Goal: Task Accomplishment & Management: Use online tool/utility

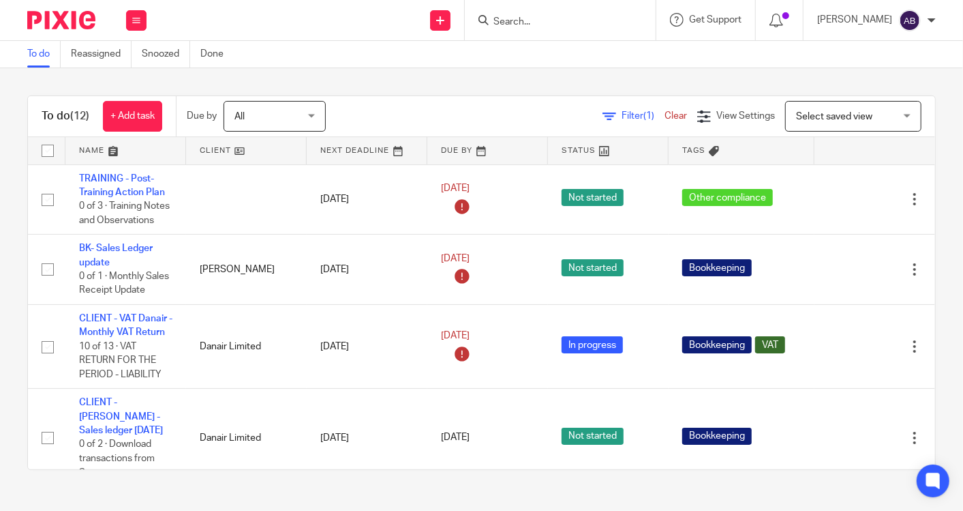
scroll to position [378, 0]
click at [584, 18] on input "Search" at bounding box center [553, 22] width 123 height 12
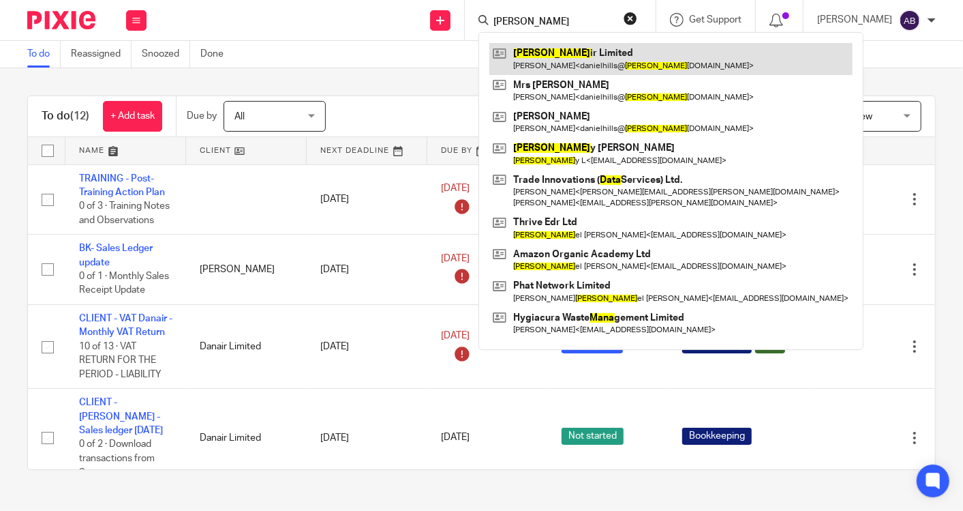
type input "dana"
click at [577, 57] on link at bounding box center [670, 58] width 363 height 31
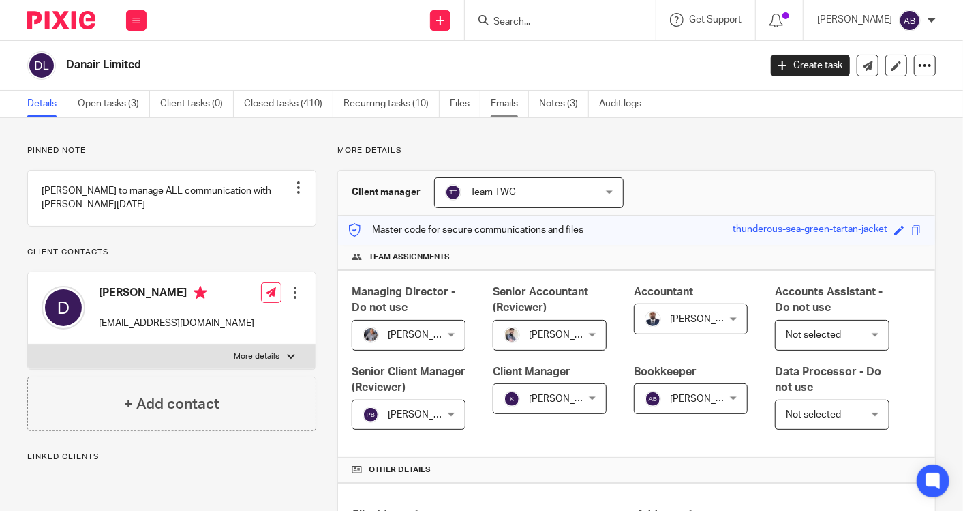
click at [506, 99] on link "Emails" at bounding box center [510, 104] width 38 height 27
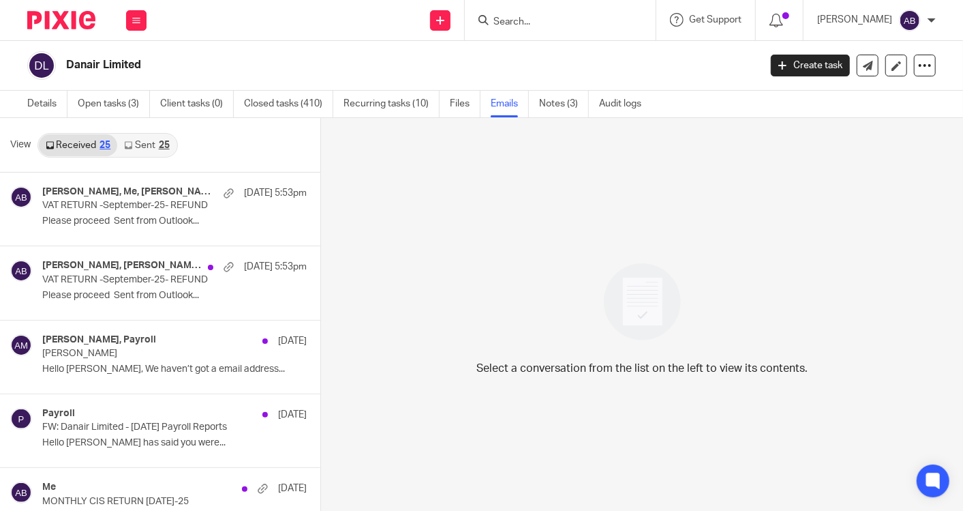
click at [144, 139] on link "Sent 25" at bounding box center [146, 145] width 59 height 22
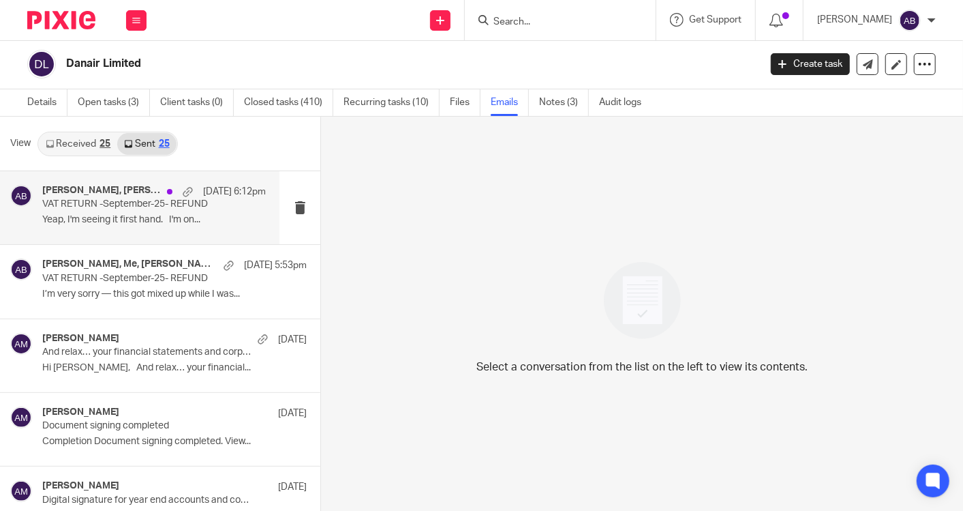
click at [139, 216] on p "Yeap, I'm seeing it first hand. I'm on..." at bounding box center [154, 220] width 224 height 12
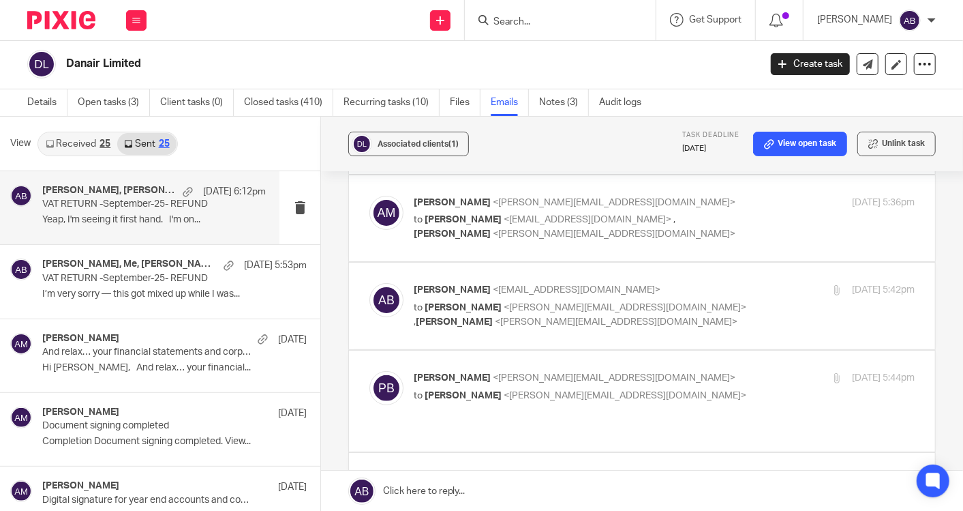
scroll to position [151, 0]
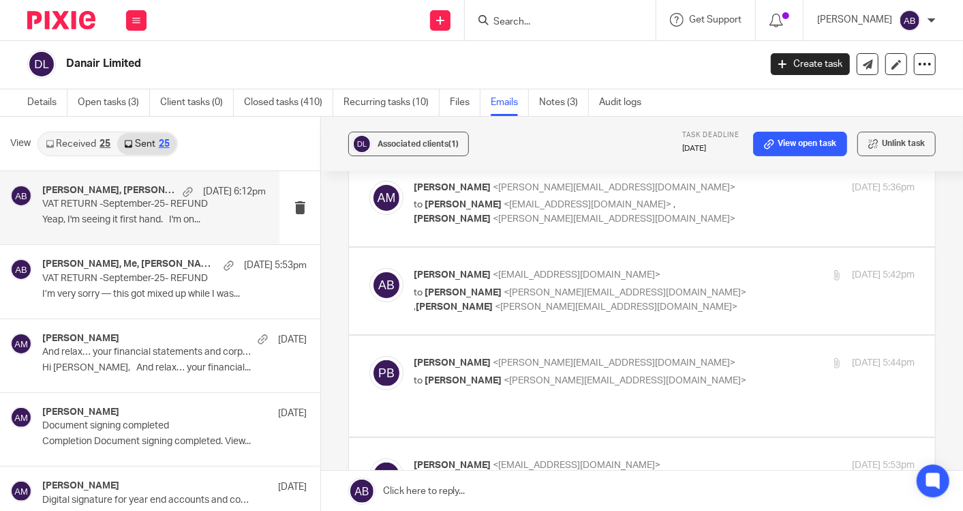
click at [695, 374] on p "to Aaron Mcleish <aaron@togetherwecount.co.uk>" at bounding box center [581, 381] width 334 height 14
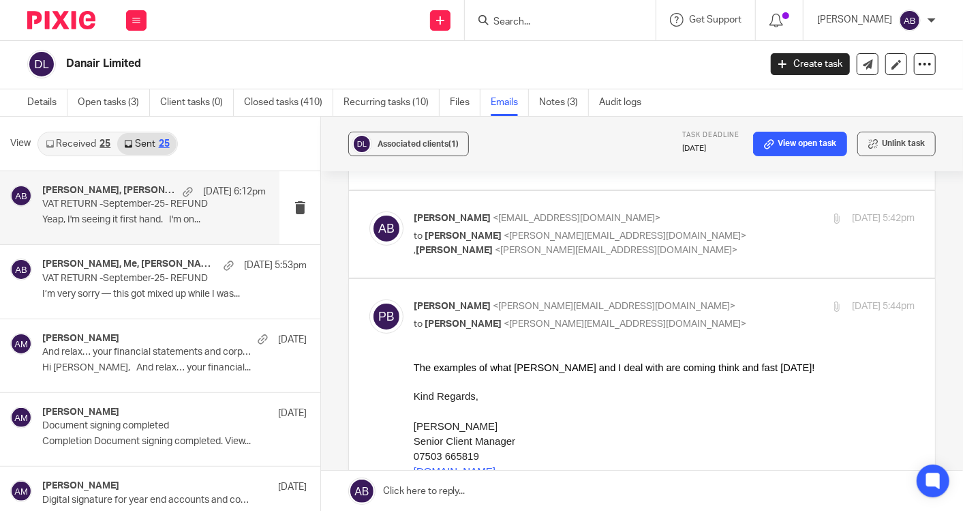
scroll to position [227, 0]
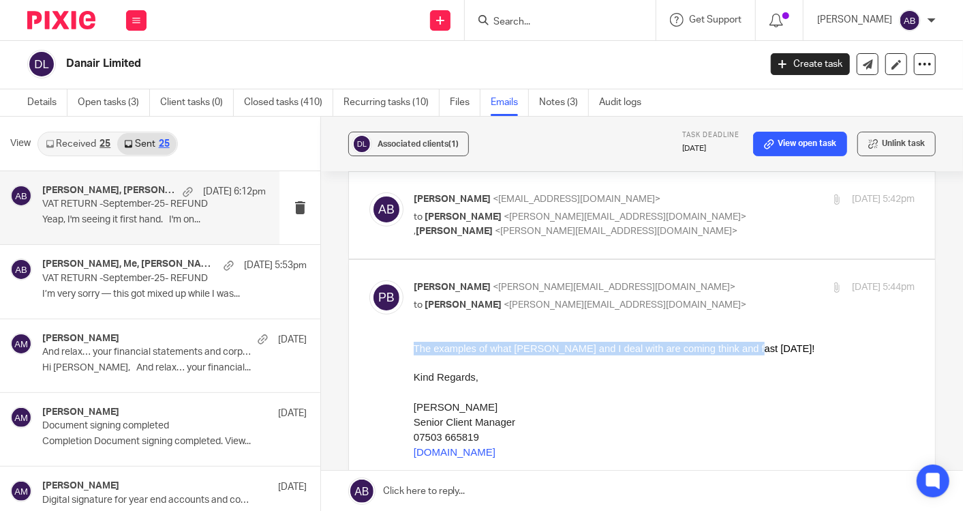
drag, startPoint x: 719, startPoint y: 348, endPoint x: 414, endPoint y: 344, distance: 305.4
click at [414, 344] on div "The examples of what Kim and I deal with are coming think and fast today!" at bounding box center [663, 349] width 501 height 14
copy div "The examples of what Kim and I deal with are coming think and fast today!"
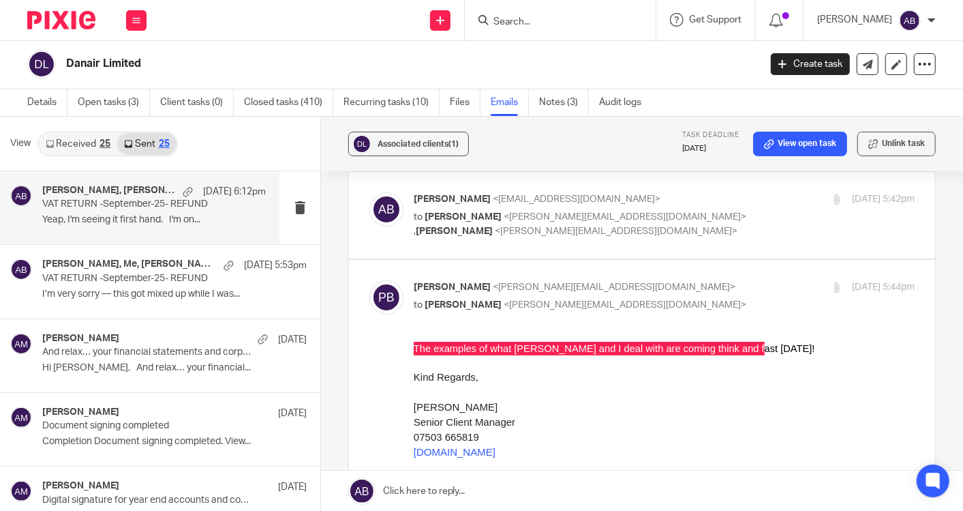
click at [369, 280] on input "checkbox" at bounding box center [369, 280] width 1 height 1
checkbox input "false"
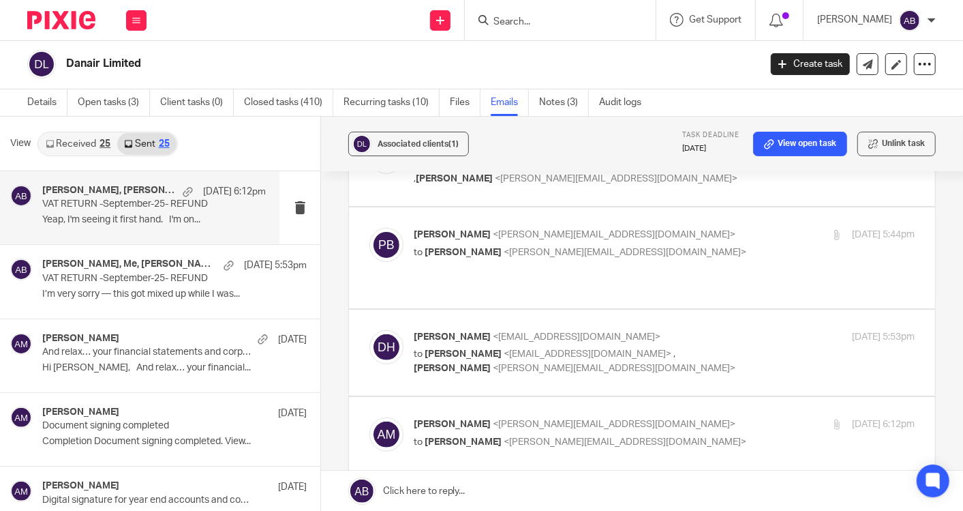
scroll to position [303, 0]
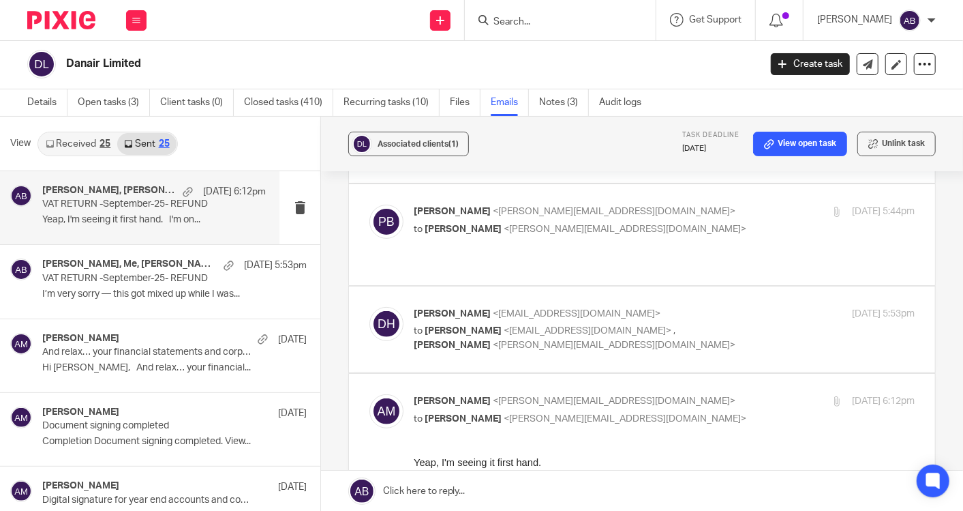
click at [674, 307] on p "Daniel Hills <danielhills@danairlimited.com>" at bounding box center [581, 314] width 334 height 14
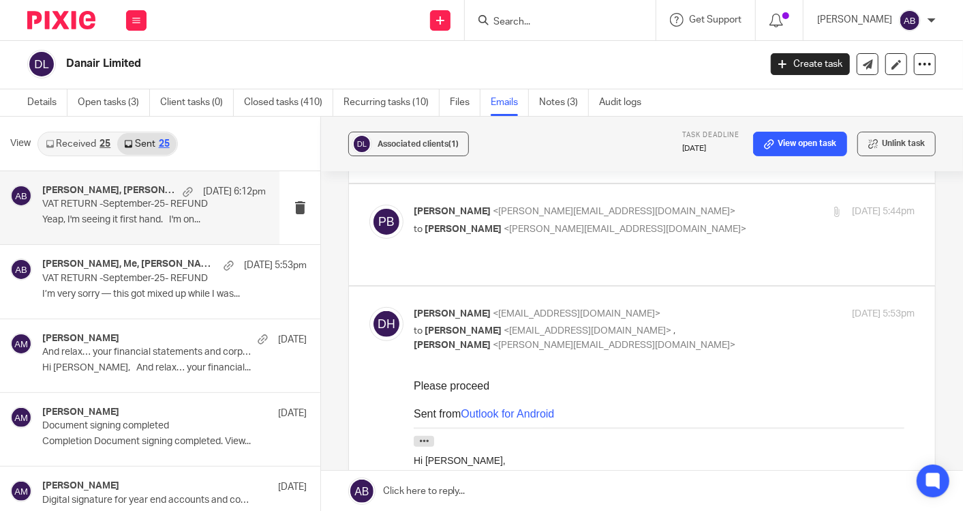
scroll to position [0, 0]
click at [674, 307] on p "Daniel Hills <danielhills@danairlimited.com>" at bounding box center [581, 314] width 334 height 14
checkbox input "false"
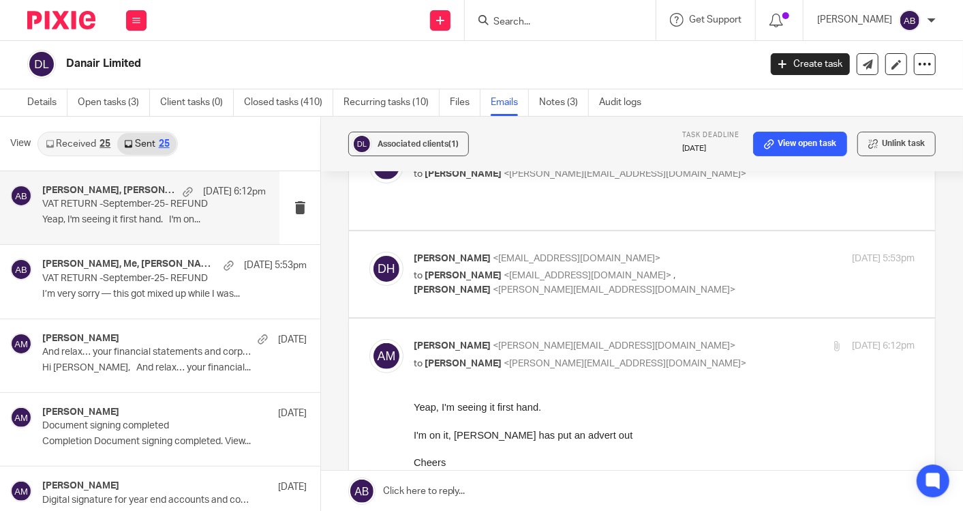
scroll to position [378, 0]
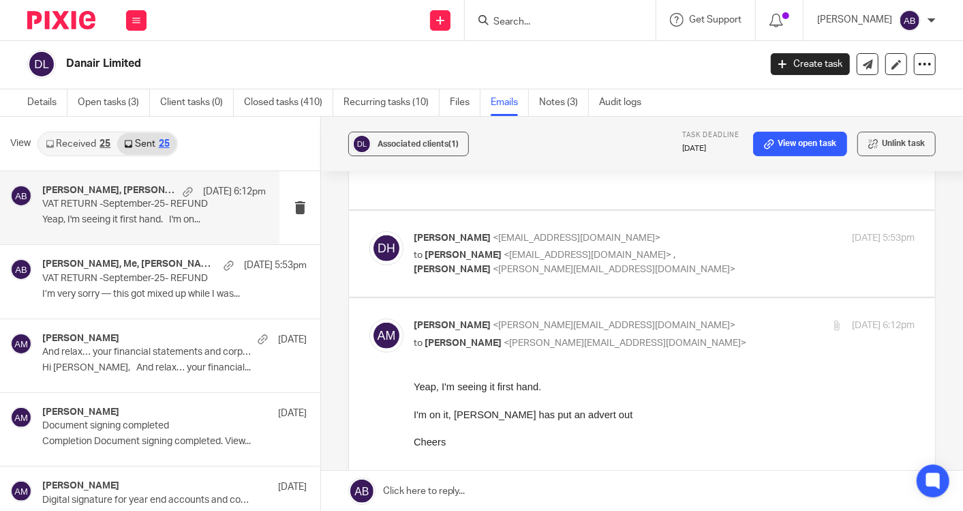
click at [674, 318] on p "Aaron Mcleish <aaron@togetherwecount.co.uk>" at bounding box center [581, 325] width 334 height 14
checkbox input "false"
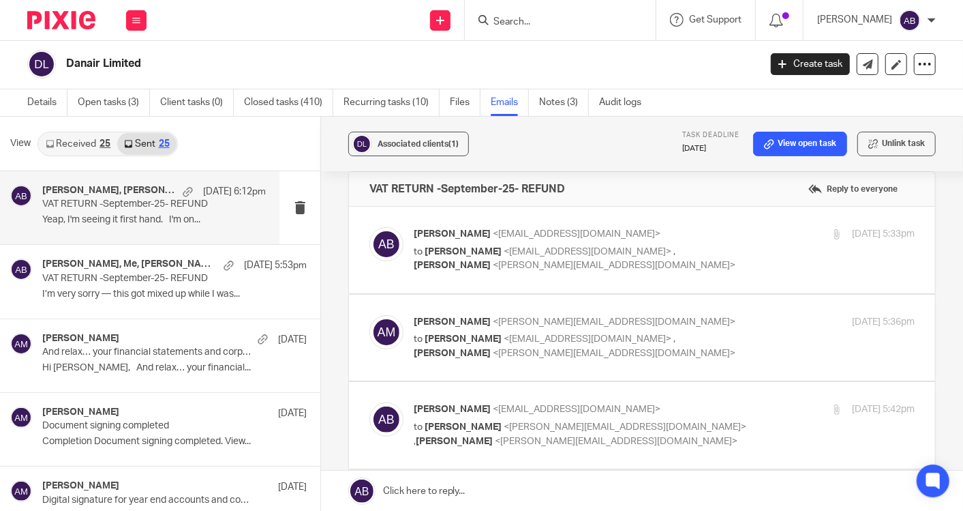
scroll to position [0, 0]
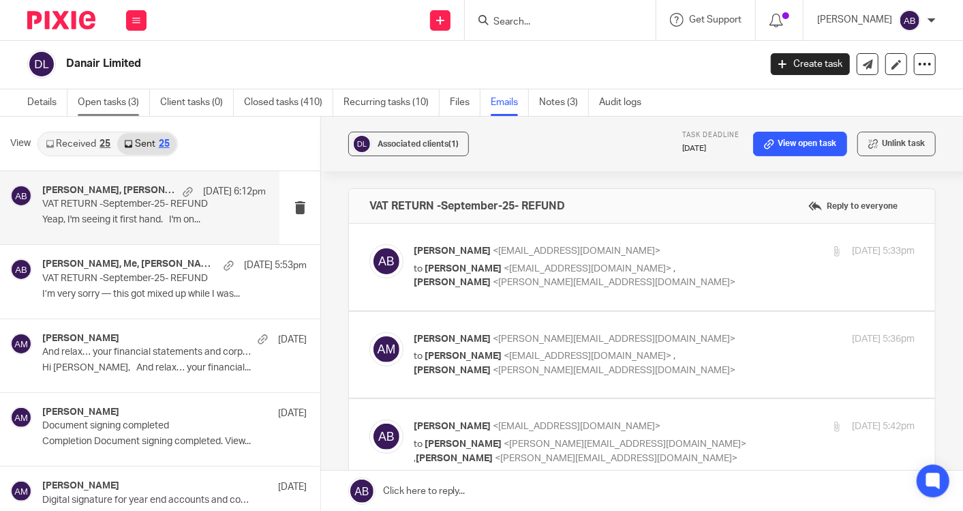
click at [100, 105] on link "Open tasks (3)" at bounding box center [114, 102] width 72 height 27
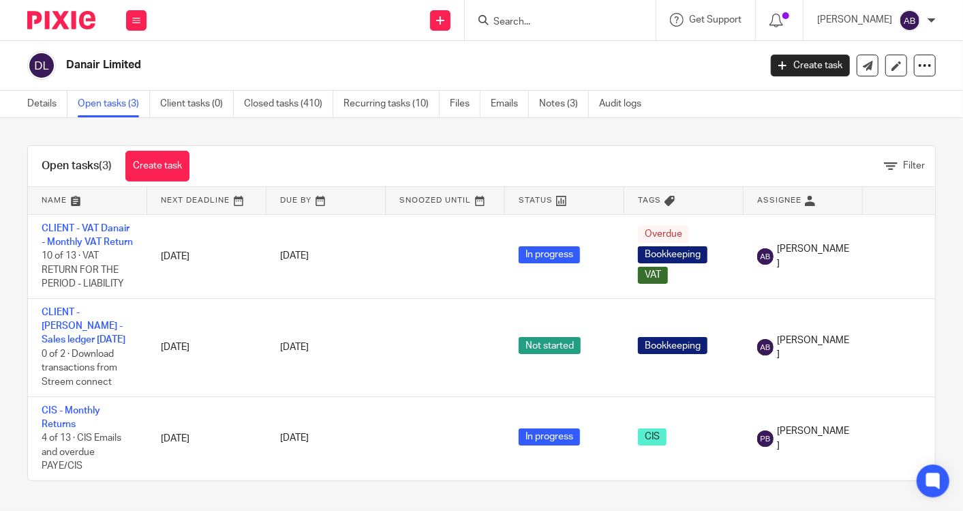
click at [115, 98] on link "Open tasks (3)" at bounding box center [114, 104] width 72 height 27
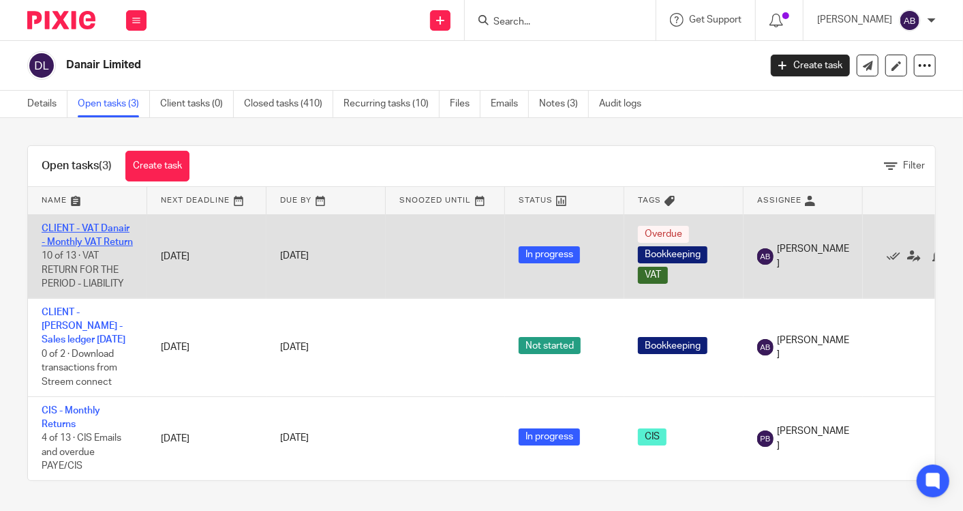
click at [76, 241] on link "CLIENT - VAT Danair - Monthly VAT Return" at bounding box center [87, 235] width 91 height 23
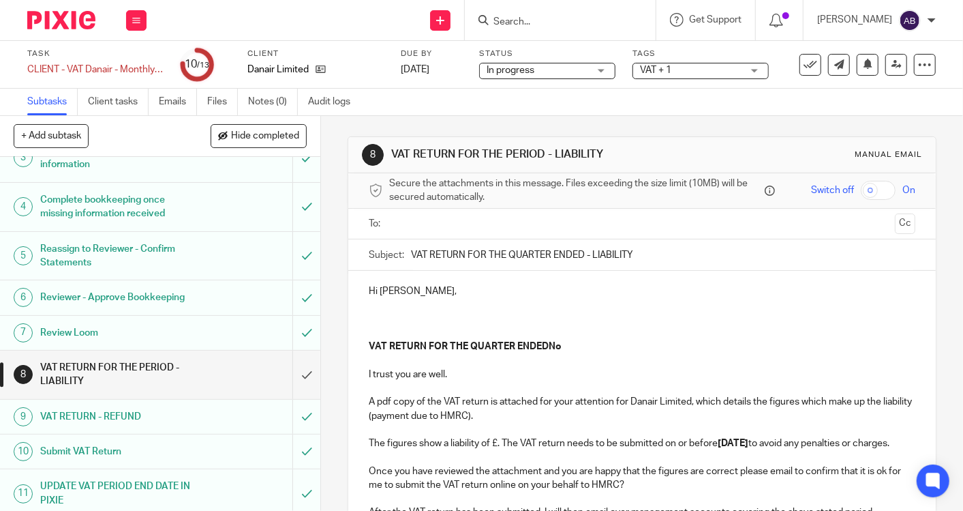
scroll to position [210, 0]
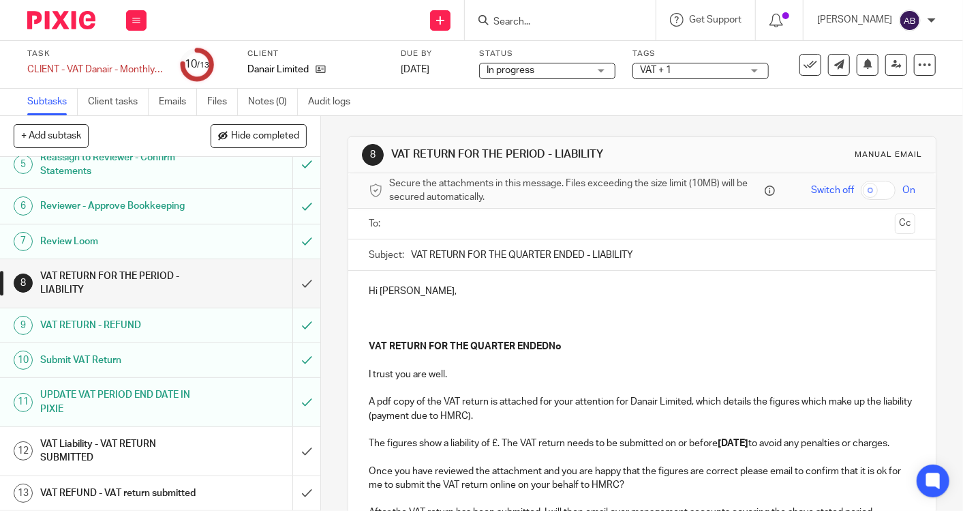
click at [151, 483] on h1 "VAT REFUND - VAT return submitted" at bounding box center [120, 493] width 160 height 20
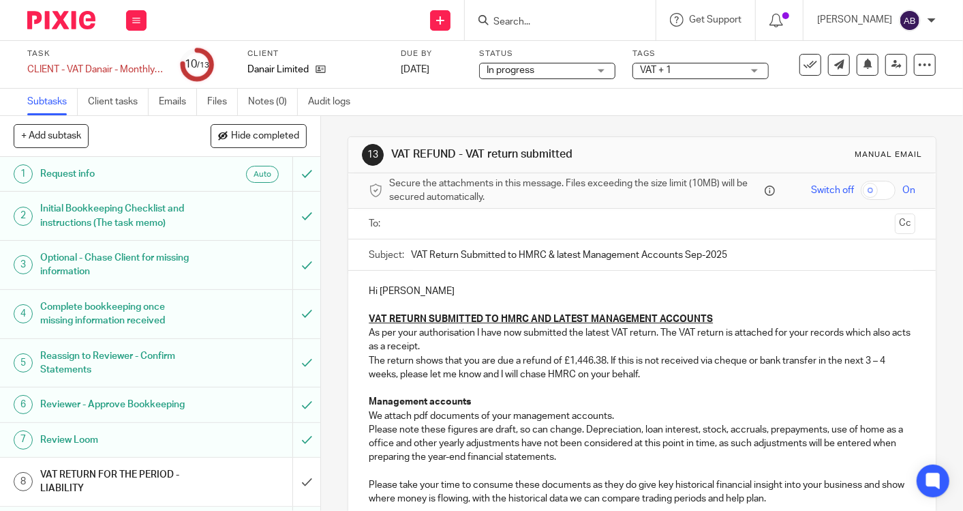
click at [509, 222] on input "text" at bounding box center [641, 224] width 495 height 16
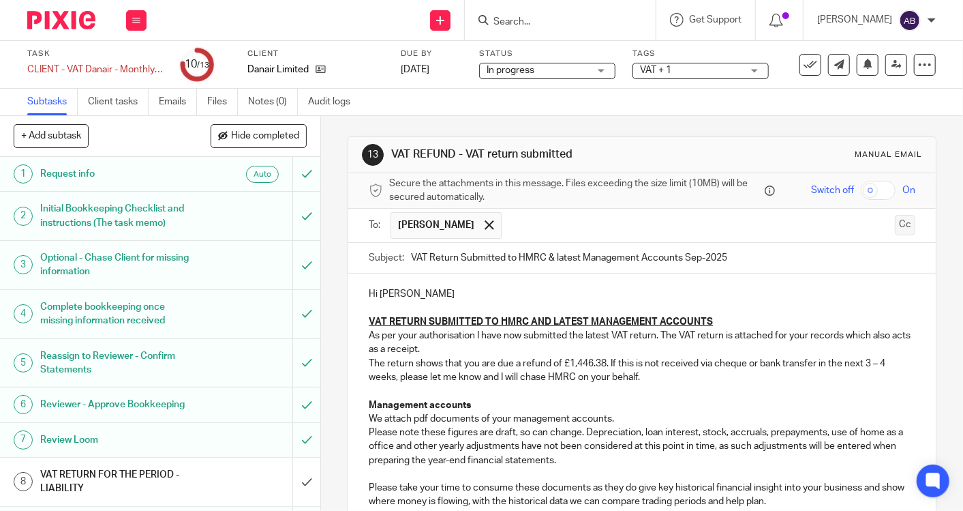
click at [895, 228] on button "Cc" at bounding box center [905, 225] width 20 height 20
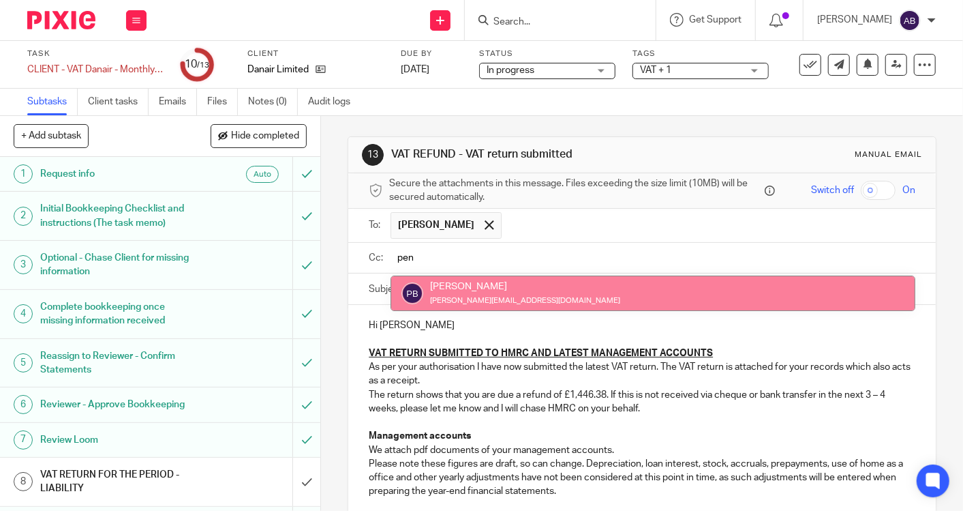
type input "pen"
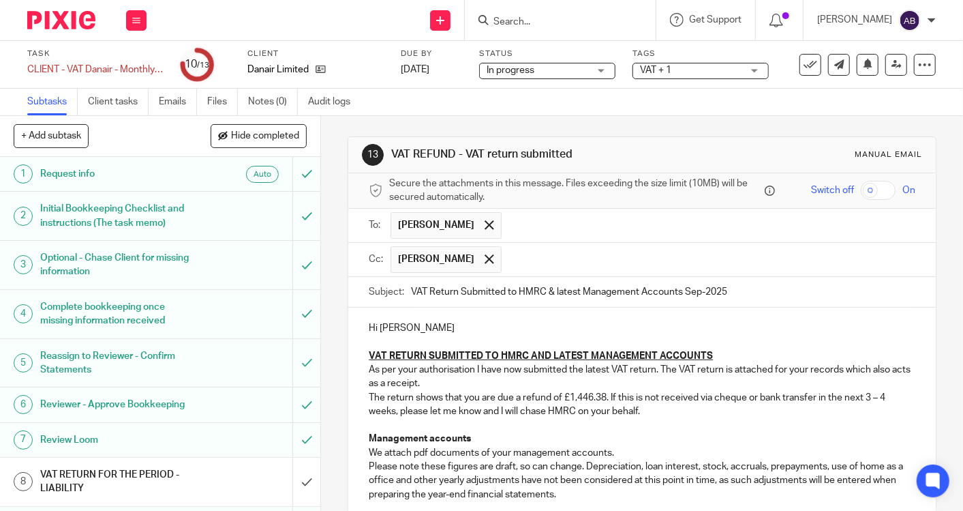
click at [509, 255] on input "text" at bounding box center [710, 259] width 402 height 27
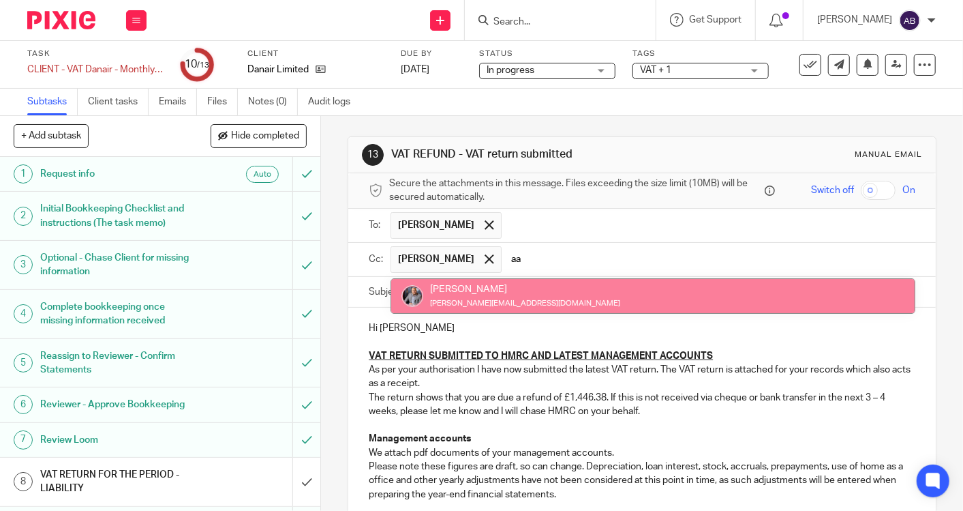
type input "aa"
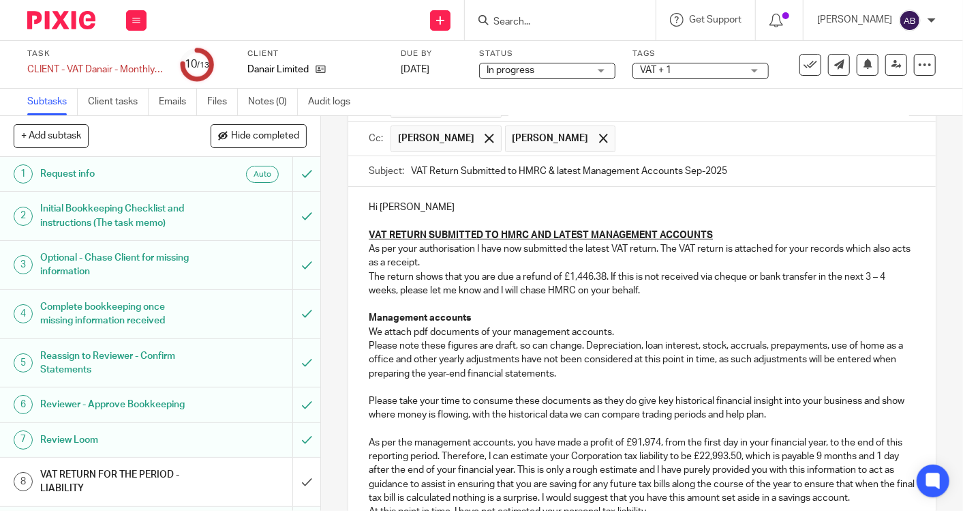
scroll to position [151, 0]
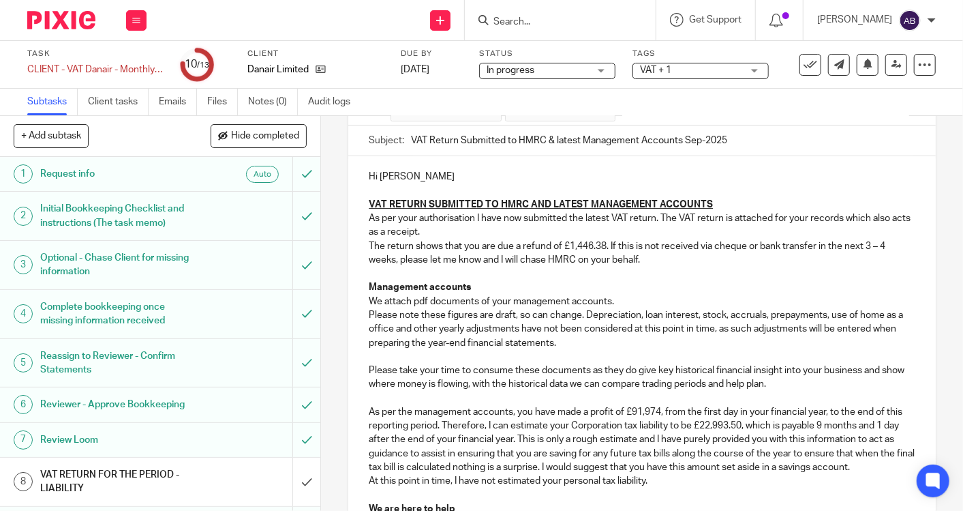
click at [752, 424] on p "As per the management accounts, you have made a profit of £91,974, from the fir…" at bounding box center [642, 439] width 547 height 69
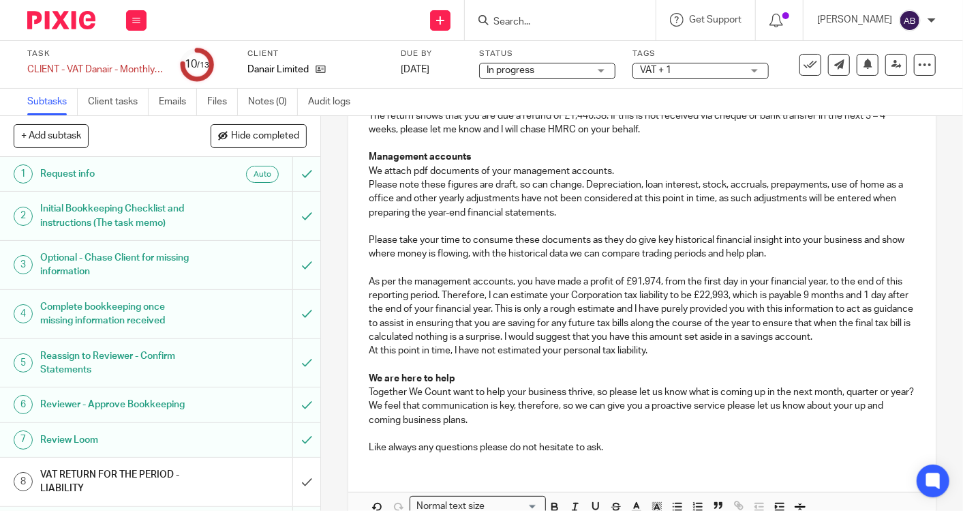
scroll to position [303, 0]
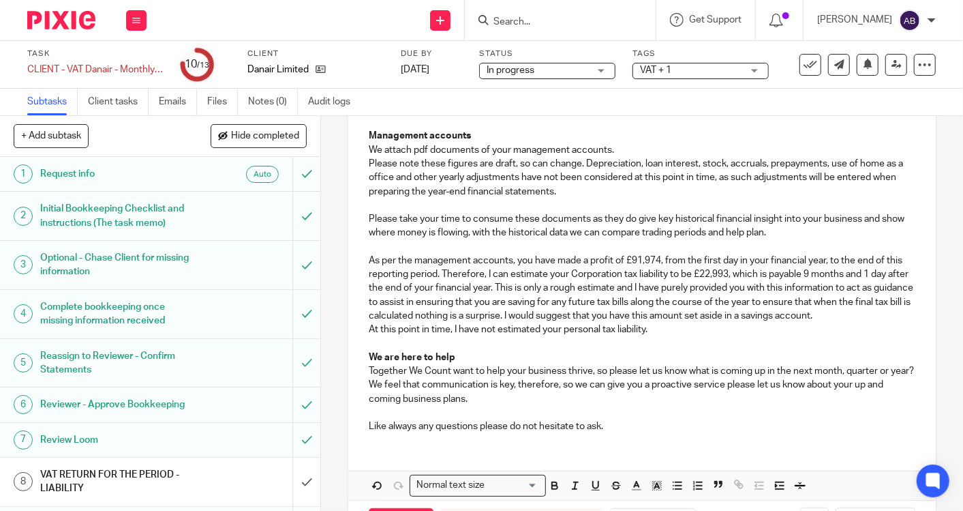
click at [784, 419] on p at bounding box center [642, 413] width 547 height 14
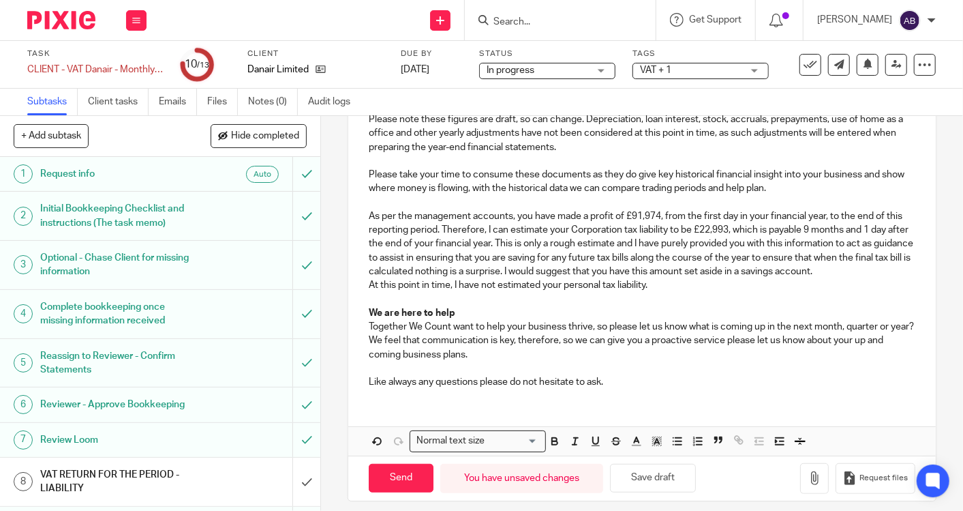
scroll to position [369, 0]
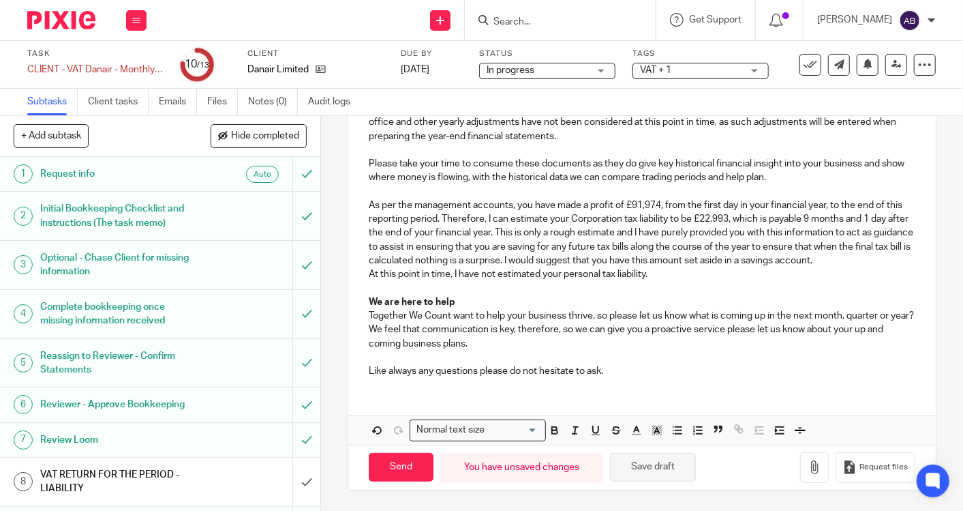
click at [646, 470] on button "Save draft" at bounding box center [653, 467] width 86 height 29
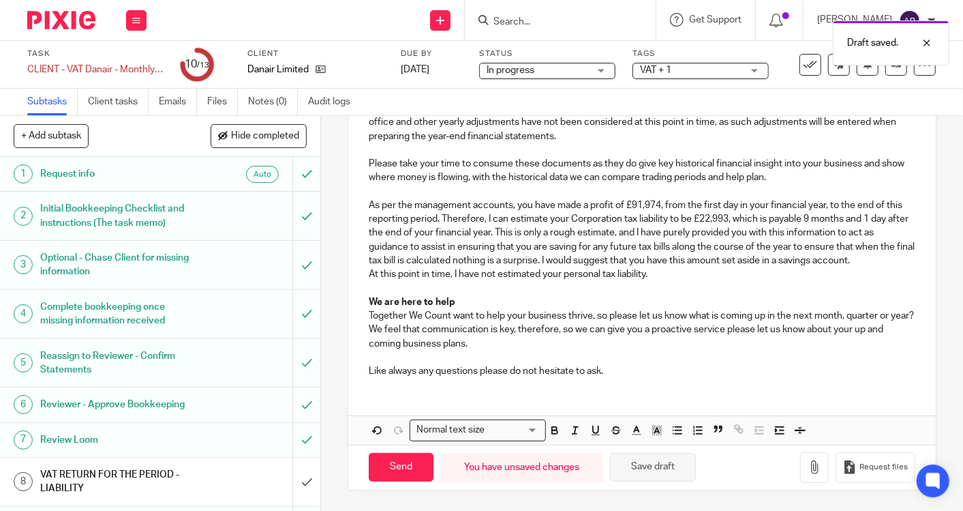
click at [659, 465] on button "Save draft" at bounding box center [653, 467] width 86 height 29
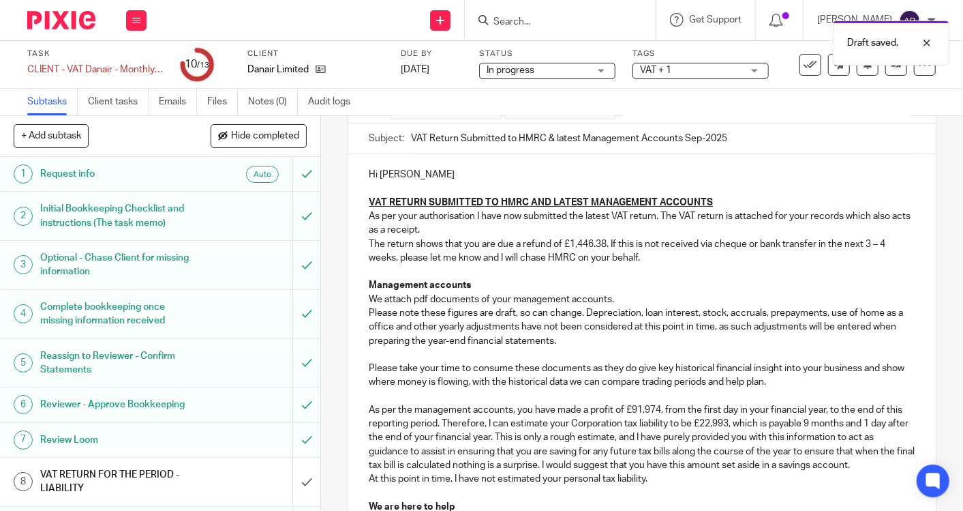
scroll to position [66, 0]
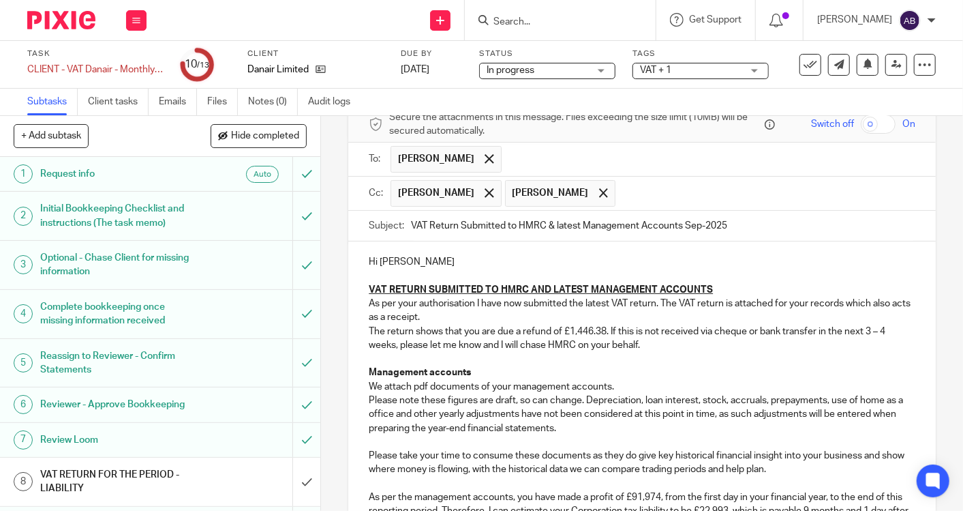
click at [622, 194] on input "text" at bounding box center [766, 193] width 288 height 27
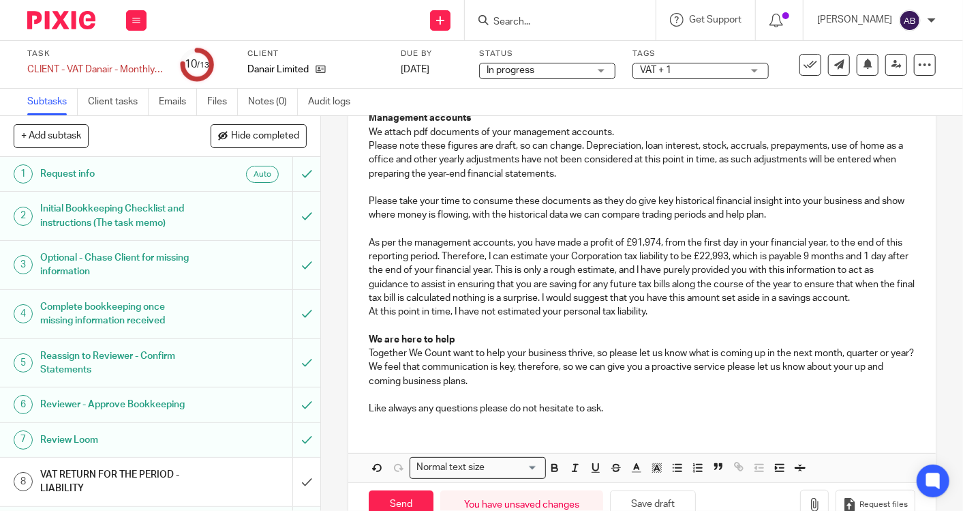
scroll to position [369, 0]
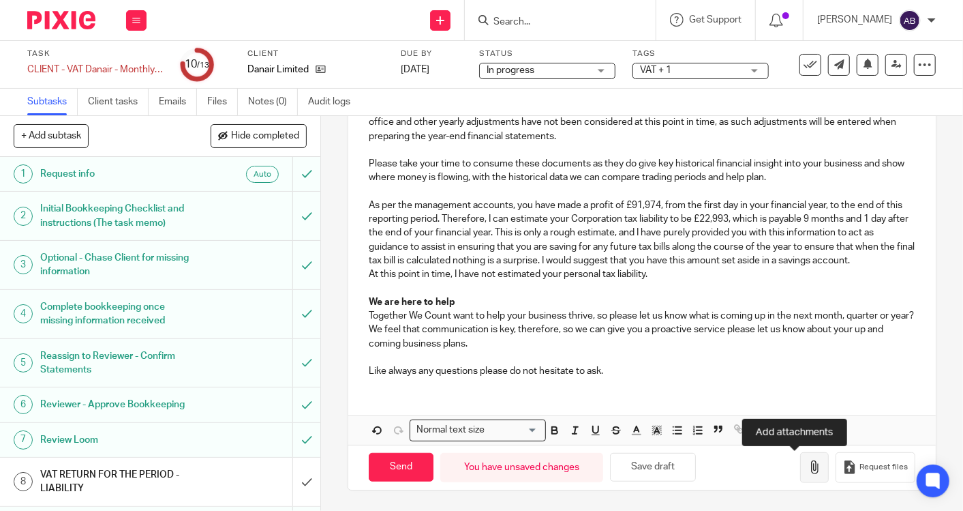
click at [808, 468] on icon "button" at bounding box center [815, 467] width 14 height 14
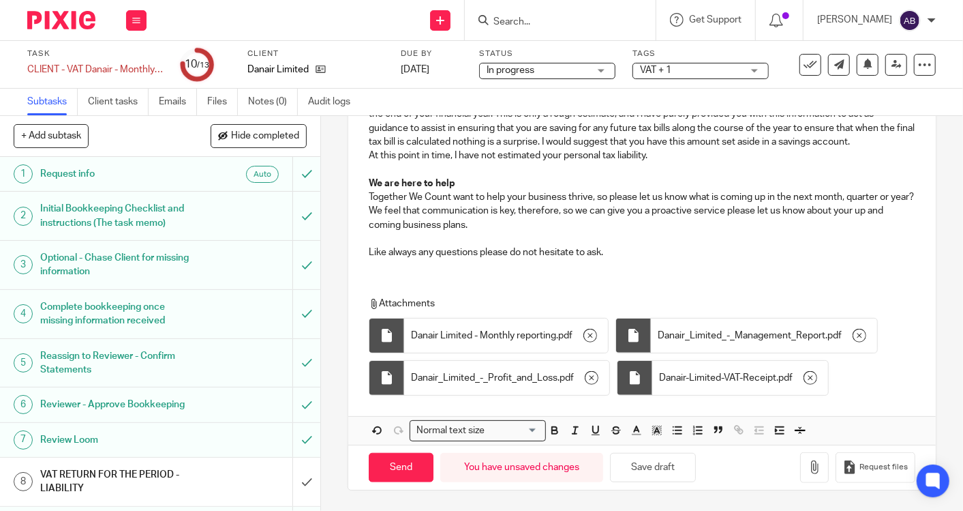
scroll to position [487, 0]
click at [667, 472] on button "Save draft" at bounding box center [653, 467] width 86 height 29
click at [584, 337] on icon "button" at bounding box center [591, 336] width 14 height 14
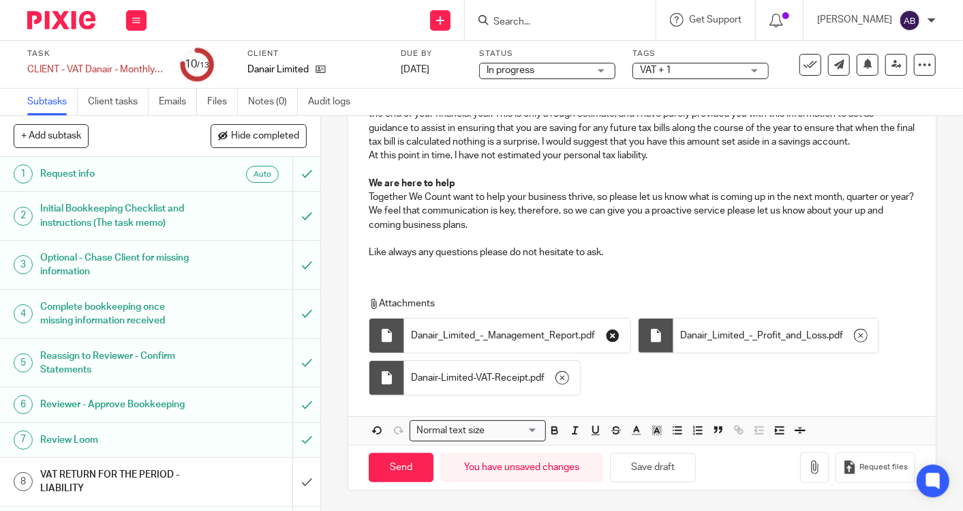
click at [606, 337] on icon "button" at bounding box center [613, 336] width 14 height 14
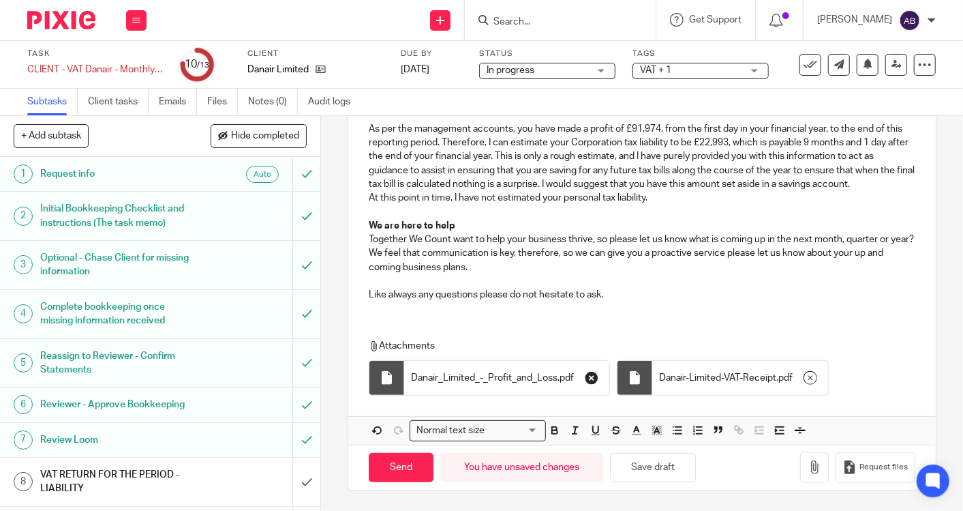
click at [592, 378] on icon "button" at bounding box center [592, 378] width 14 height 14
click at [556, 380] on icon "button" at bounding box center [563, 378] width 14 height 14
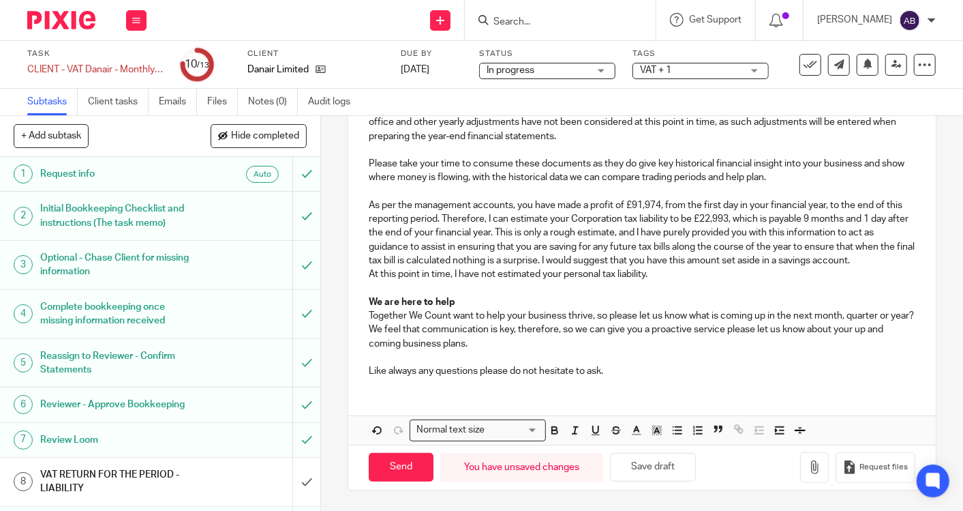
scroll to position [369, 0]
click at [808, 469] on icon "button" at bounding box center [815, 467] width 14 height 14
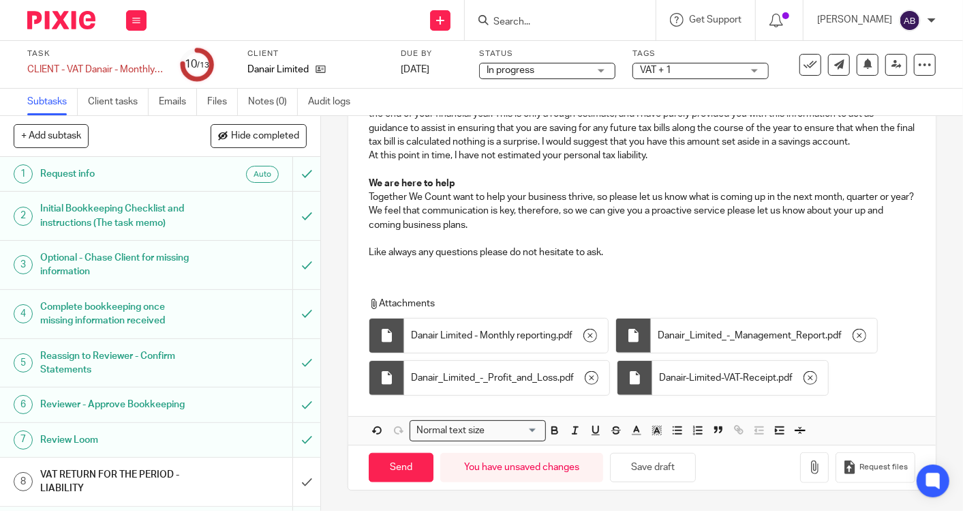
scroll to position [487, 0]
click at [391, 465] on input "Send" at bounding box center [401, 467] width 65 height 29
type input "Sent"
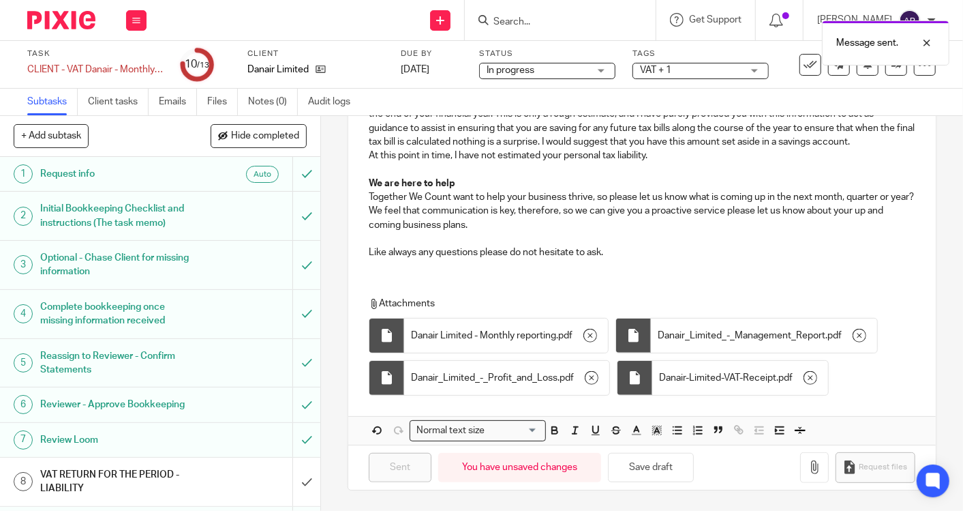
click at [523, 70] on span "In progress" at bounding box center [511, 70] width 48 height 10
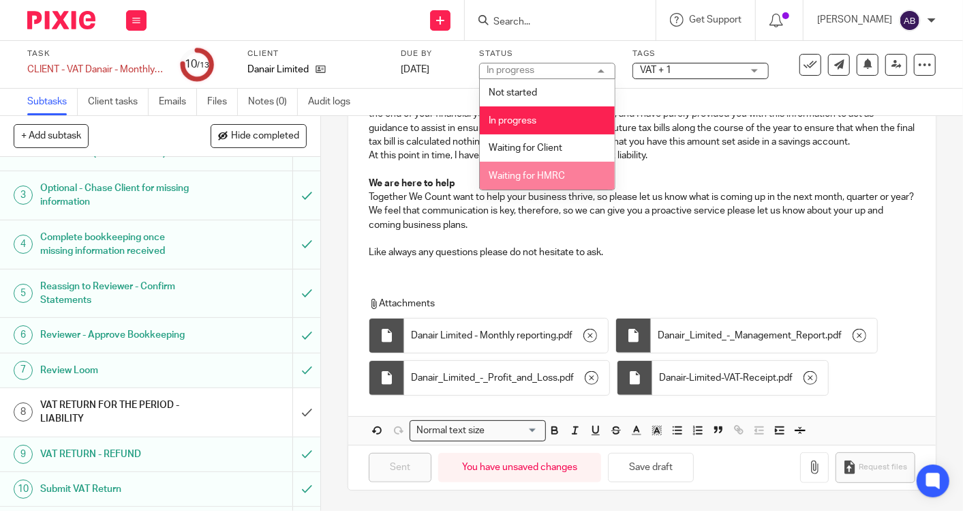
scroll to position [210, 0]
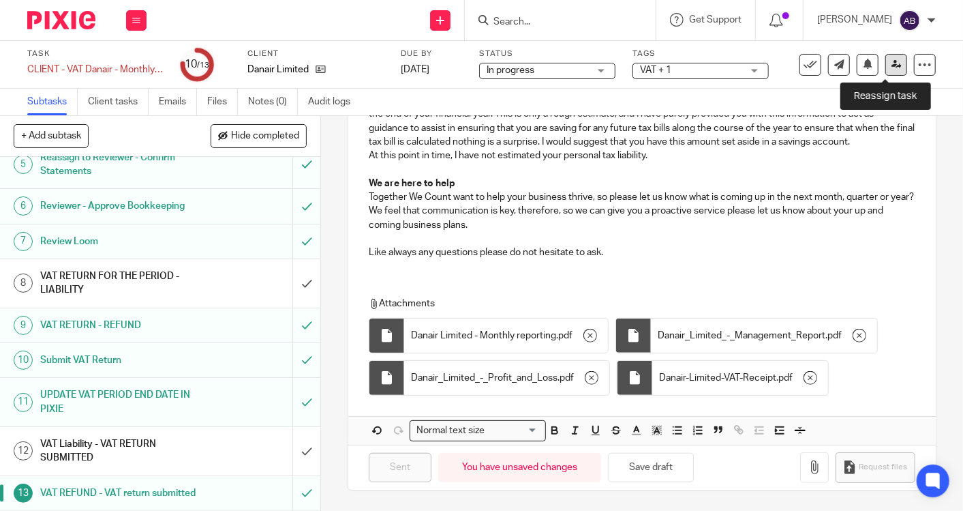
click at [892, 67] on icon at bounding box center [897, 64] width 10 height 10
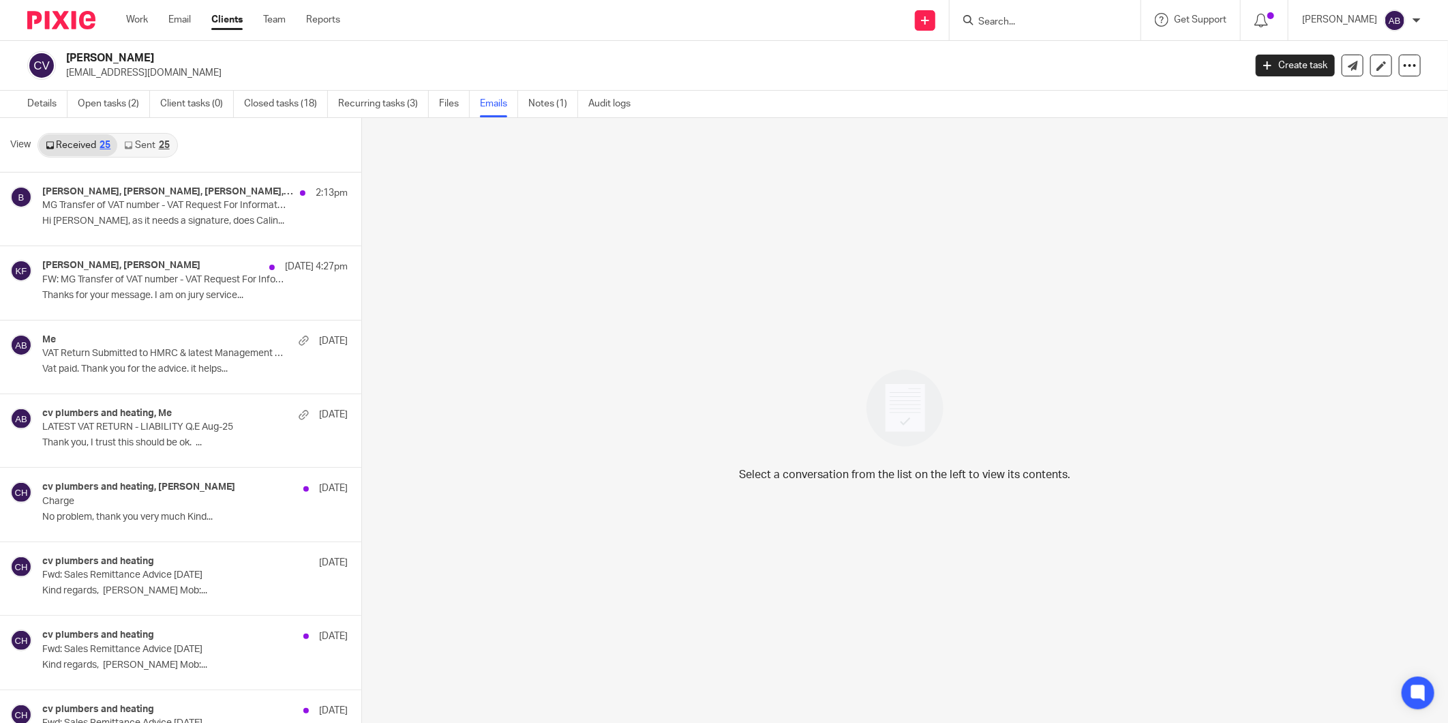
click at [153, 149] on link "Sent 25" at bounding box center [146, 145] width 59 height 22
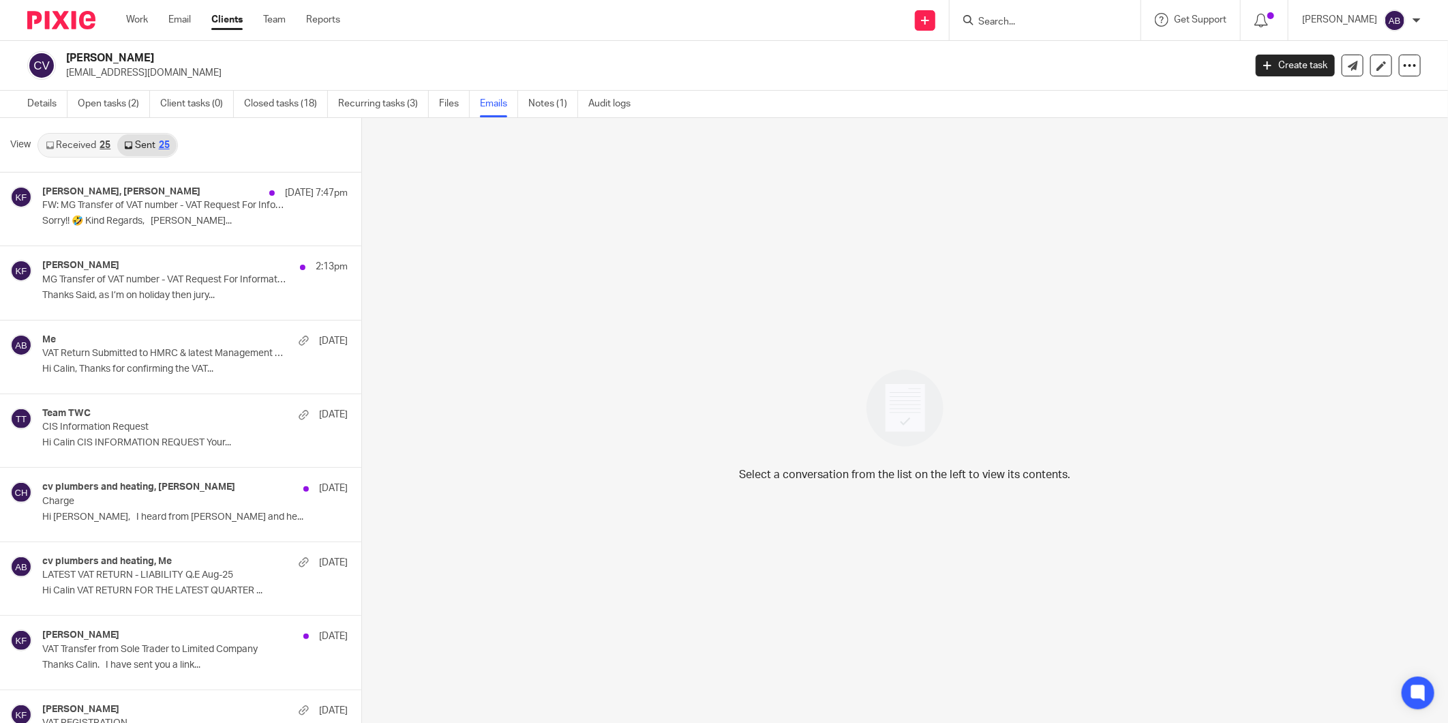
scroll to position [2, 0]
click at [76, 147] on link "Received 25" at bounding box center [78, 143] width 78 height 22
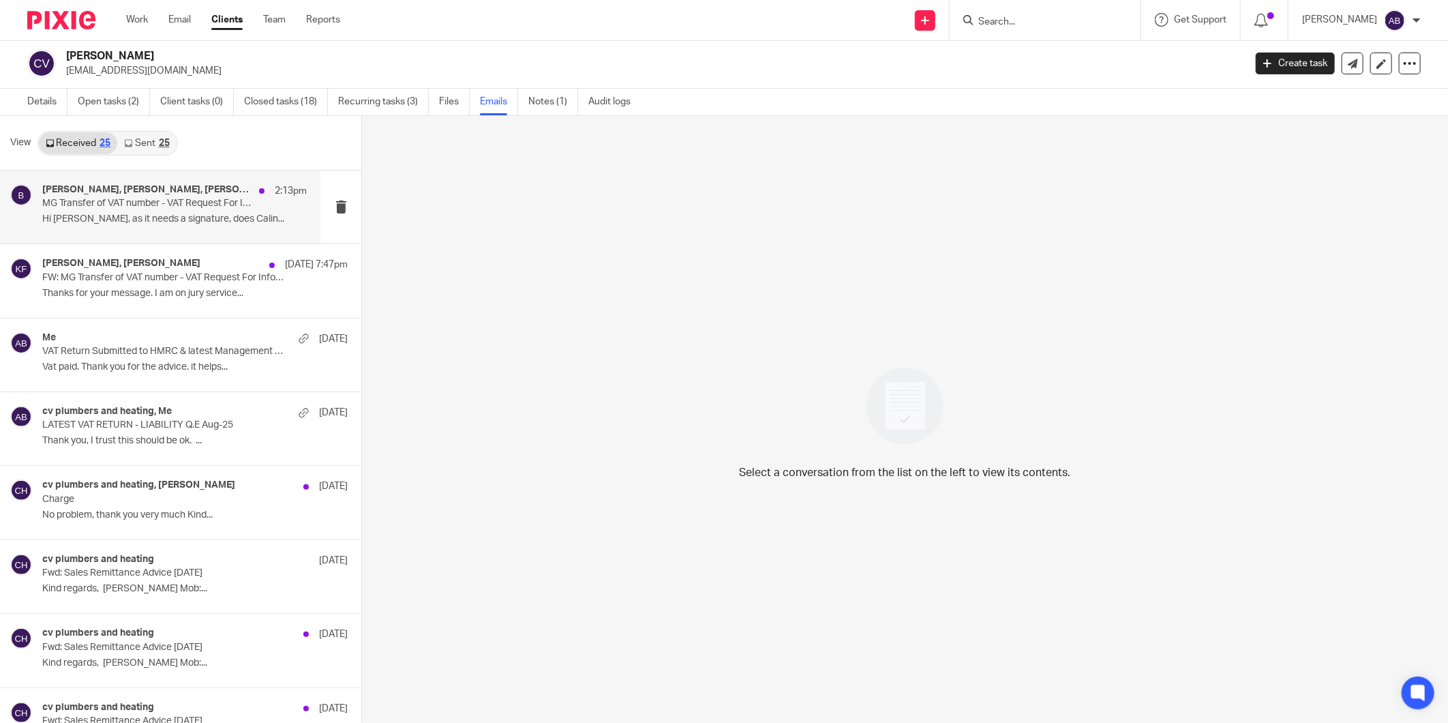
click at [181, 220] on p "Hi penny, as it needs a signature, does Calin..." at bounding box center [174, 219] width 265 height 12
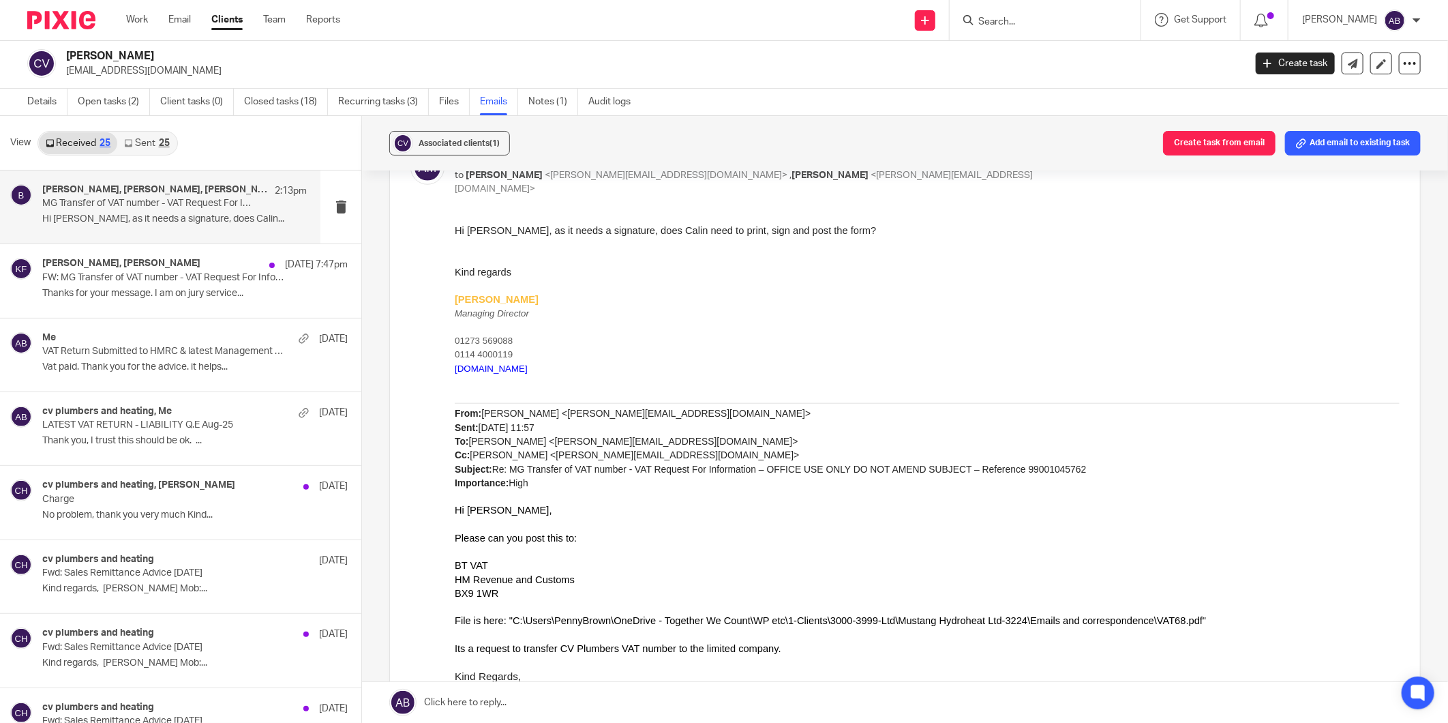
scroll to position [757, 0]
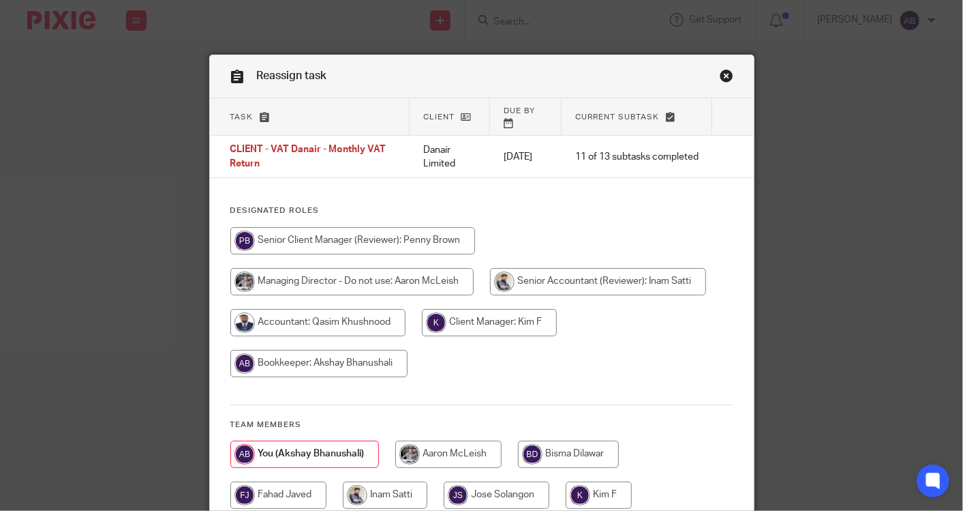
click at [723, 75] on link "Close this dialog window" at bounding box center [727, 78] width 14 height 18
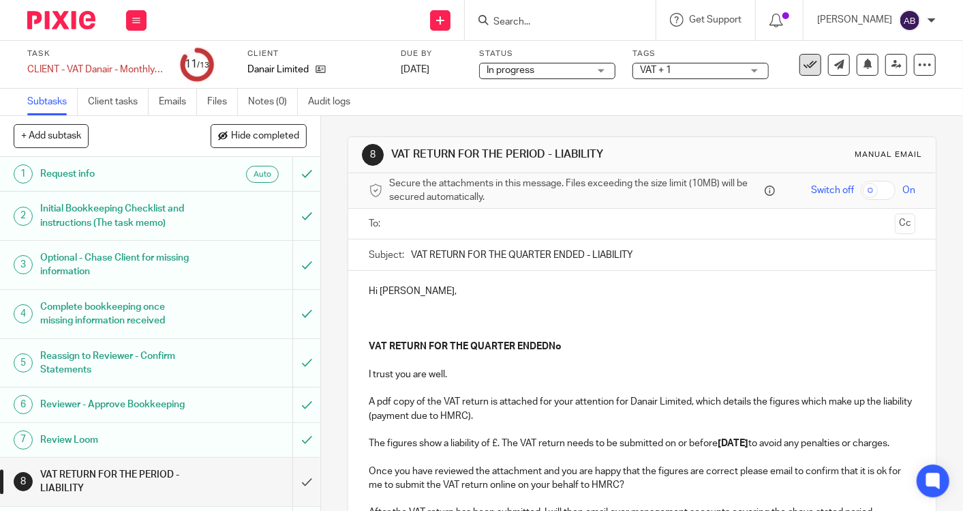
click at [804, 64] on icon at bounding box center [811, 65] width 14 height 14
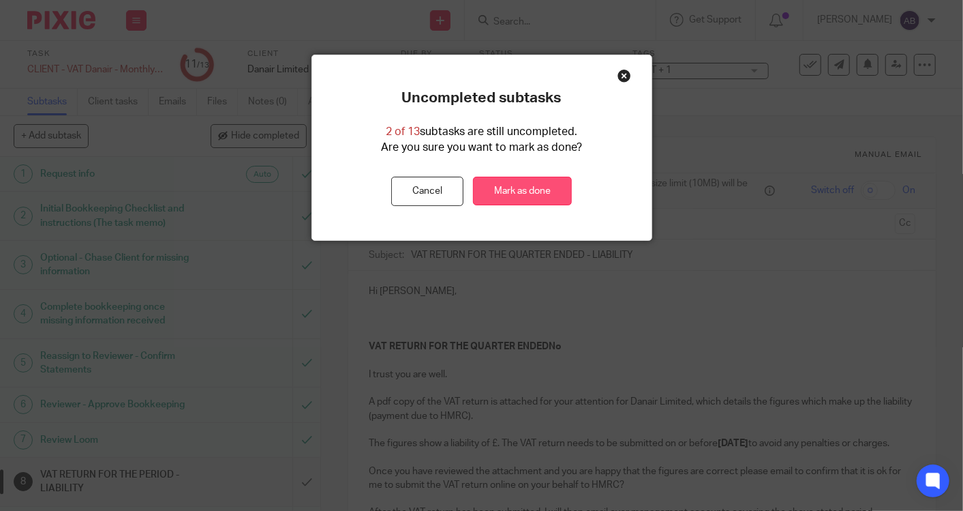
click at [527, 192] on link "Mark as done" at bounding box center [522, 191] width 99 height 29
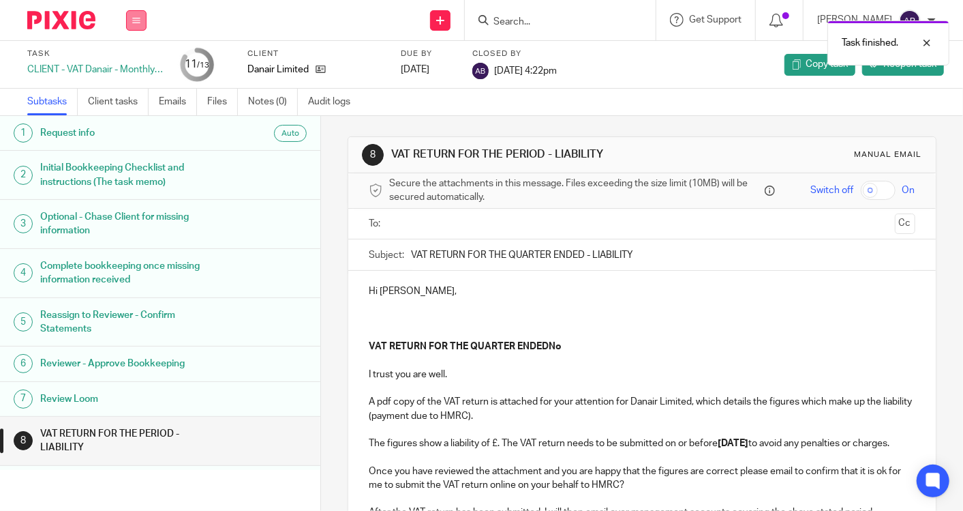
click at [142, 23] on button at bounding box center [136, 20] width 20 height 20
click at [137, 63] on link "Work" at bounding box center [130, 64] width 24 height 10
